Goal: Task Accomplishment & Management: Use online tool/utility

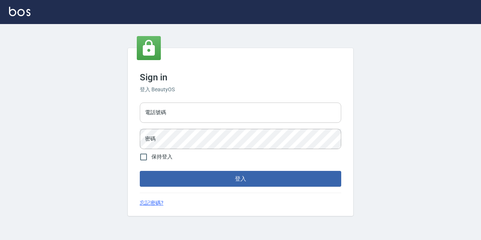
click at [199, 115] on input "電話號碼" at bounding box center [241, 113] width 202 height 20
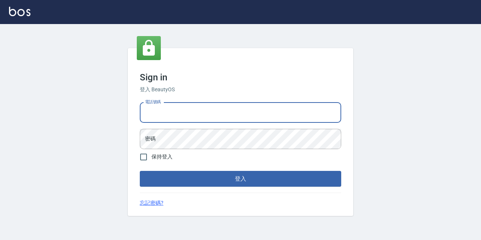
type input "0977888999"
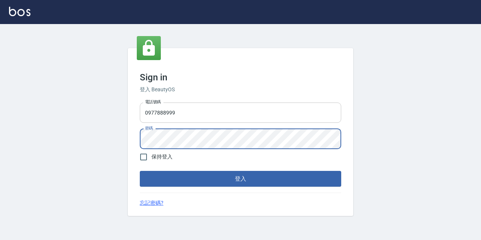
click at [140, 171] on button "登入" at bounding box center [241, 179] width 202 height 16
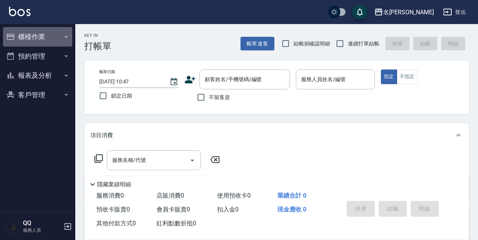
click at [56, 28] on button "櫃檯作業" at bounding box center [37, 37] width 69 height 20
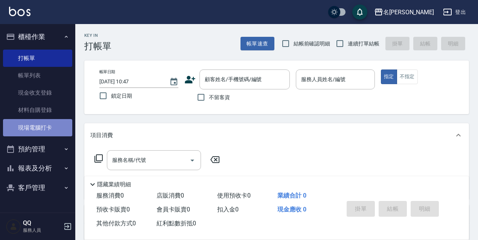
click at [16, 123] on link "現場電腦打卡" at bounding box center [37, 127] width 69 height 17
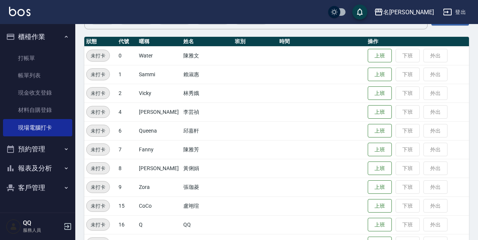
scroll to position [113, 0]
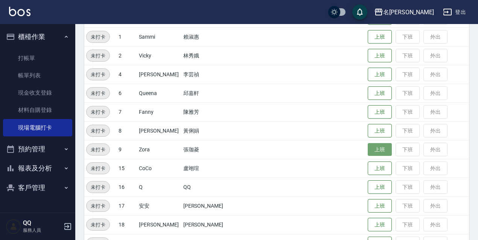
click at [368, 149] on button "上班" at bounding box center [379, 149] width 24 height 13
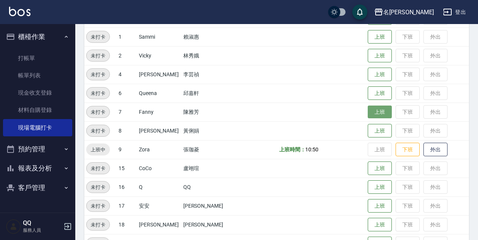
click at [371, 115] on button "上班" at bounding box center [379, 112] width 24 height 13
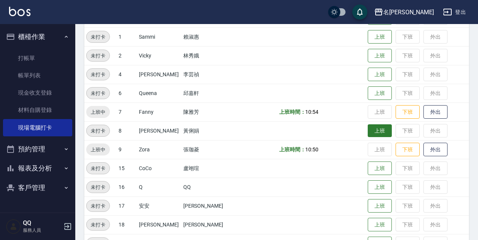
click at [378, 132] on button "上班" at bounding box center [379, 130] width 24 height 13
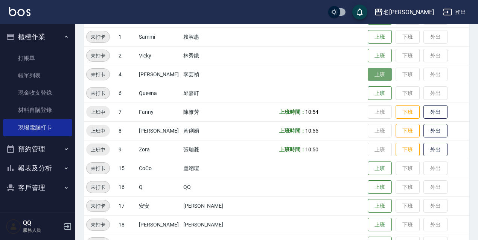
click at [372, 79] on button "上班" at bounding box center [379, 74] width 24 height 13
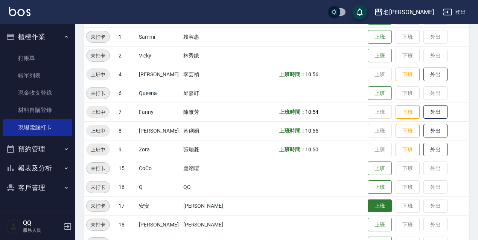
click at [375, 203] on button "上班" at bounding box center [379, 206] width 24 height 13
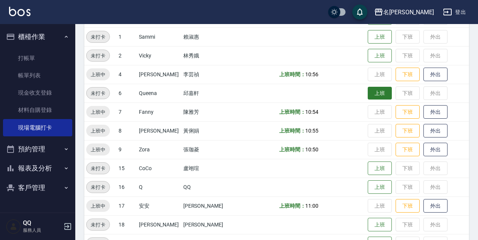
click at [379, 99] on button "上班" at bounding box center [379, 93] width 24 height 13
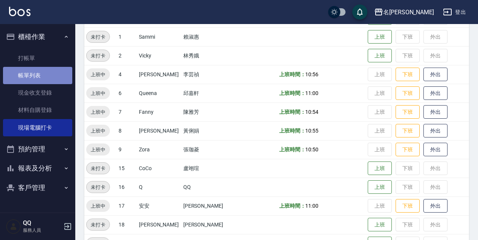
click at [49, 72] on link "帳單列表" at bounding box center [37, 75] width 69 height 17
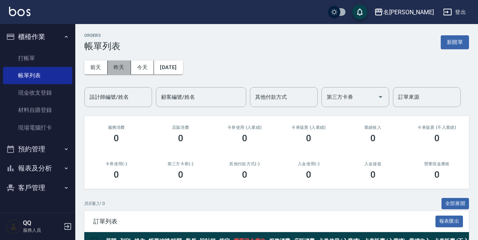
click at [113, 70] on button "昨天" at bounding box center [119, 68] width 23 height 14
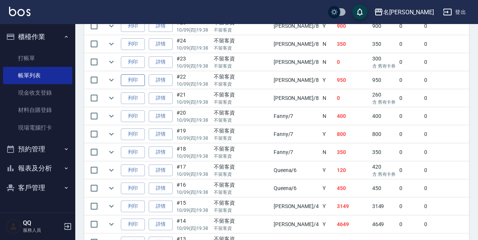
scroll to position [484, 0]
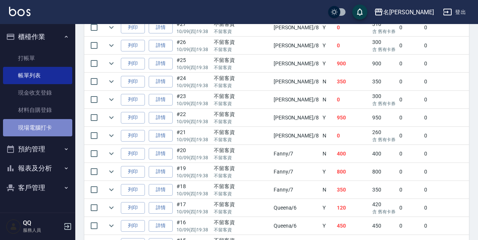
click at [33, 124] on link "現場電腦打卡" at bounding box center [37, 127] width 69 height 17
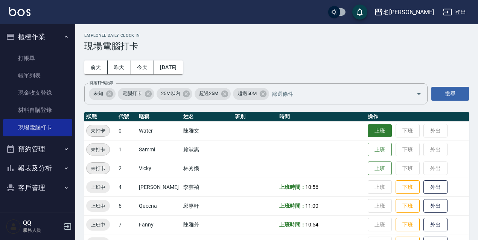
click at [371, 132] on button "上班" at bounding box center [379, 130] width 24 height 13
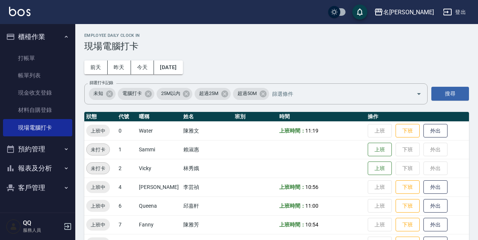
click at [378, 130] on td "上班 下班 外出" at bounding box center [417, 130] width 103 height 19
